Goal: Transaction & Acquisition: Purchase product/service

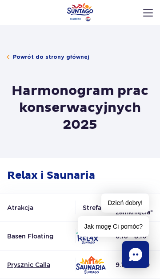
scroll to position [1, 0]
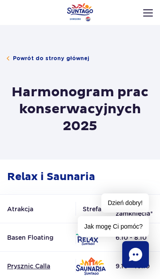
click at [25, 57] on span "Powrót do strony głównej" at bounding box center [51, 58] width 77 height 8
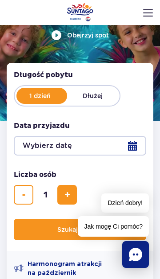
scroll to position [42, 0]
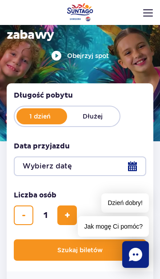
click at [93, 113] on label "Dłużej" at bounding box center [92, 116] width 51 height 13
click at [77, 121] on input "Dłużej" at bounding box center [72, 122] width 10 height 2
radio input "false"
radio input "true"
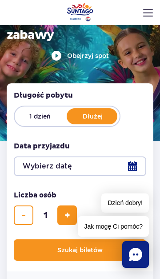
click at [30, 166] on button "Wybierz datę" at bounding box center [80, 166] width 133 height 20
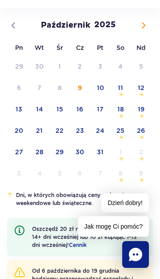
scroll to position [39, 0]
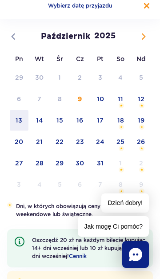
click at [12, 122] on span "13" at bounding box center [19, 120] width 20 height 20
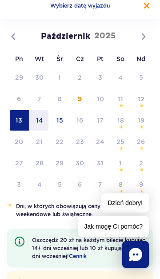
click at [40, 121] on span "14" at bounding box center [39, 120] width 20 height 20
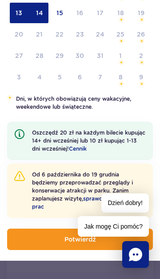
scroll to position [159, 0]
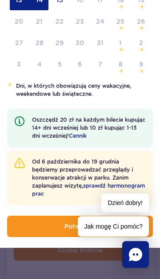
click at [57, 234] on button "Potwierdź" at bounding box center [80, 226] width 146 height 21
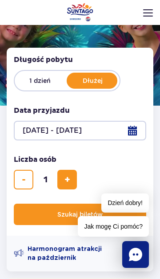
scroll to position [71, 0]
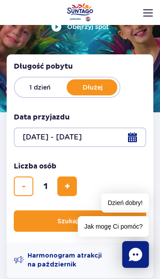
click at [45, 87] on label "1 dzień" at bounding box center [40, 87] width 51 height 13
click at [25, 92] on input "1 dzień" at bounding box center [20, 93] width 10 height 2
radio input "true"
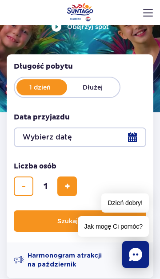
click at [42, 136] on button "Wybierz datę" at bounding box center [80, 137] width 133 height 20
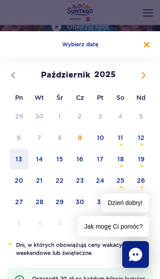
click at [18, 159] on span "13" at bounding box center [19, 159] width 20 height 20
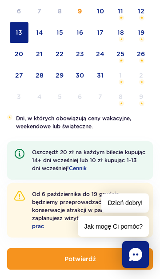
scroll to position [159, 0]
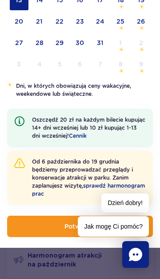
click at [45, 231] on button "Potwierdź" at bounding box center [80, 226] width 146 height 21
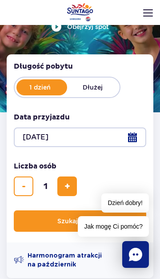
click at [66, 186] on span "dodaj bilet" at bounding box center [68, 186] width 6 height 0
click at [69, 186] on span "dodaj bilet" at bounding box center [68, 186] width 6 height 0
type input "3"
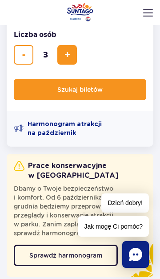
scroll to position [203, 0]
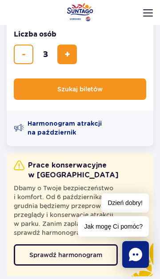
click at [39, 94] on button "Szukaj biletów" at bounding box center [80, 88] width 133 height 21
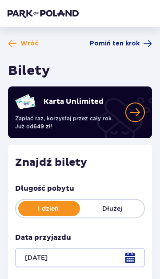
click at [15, 131] on link "Karta Unlimited" at bounding box center [15, 131] width 0 height 0
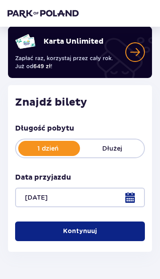
scroll to position [61, 0]
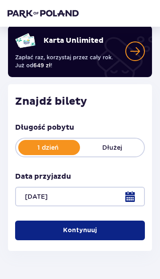
click at [55, 233] on button "Kontynuuj" at bounding box center [80, 231] width 130 height 20
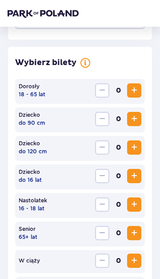
scroll to position [248, 0]
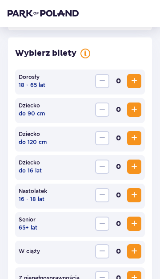
click at [136, 81] on span "Zwiększ" at bounding box center [134, 81] width 11 height 11
click at [136, 198] on span "Zwiększ" at bounding box center [134, 195] width 11 height 11
click at [134, 170] on span "Zwiększ" at bounding box center [134, 166] width 11 height 11
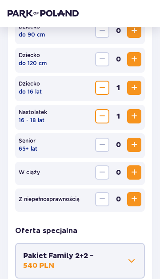
scroll to position [330, 0]
